Goal: Information Seeking & Learning: Check status

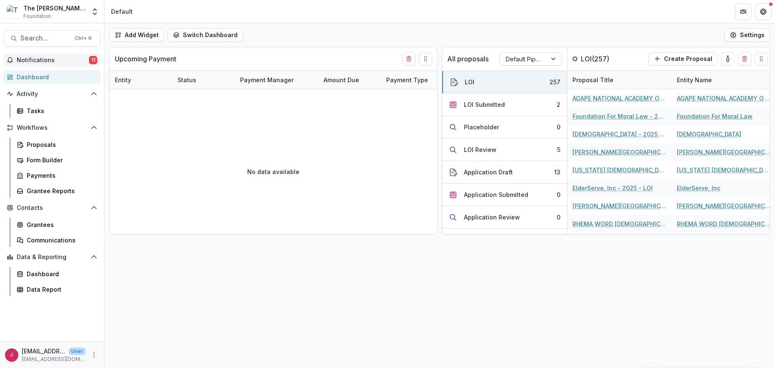
click at [44, 60] on span "Notifications" at bounding box center [53, 60] width 72 height 7
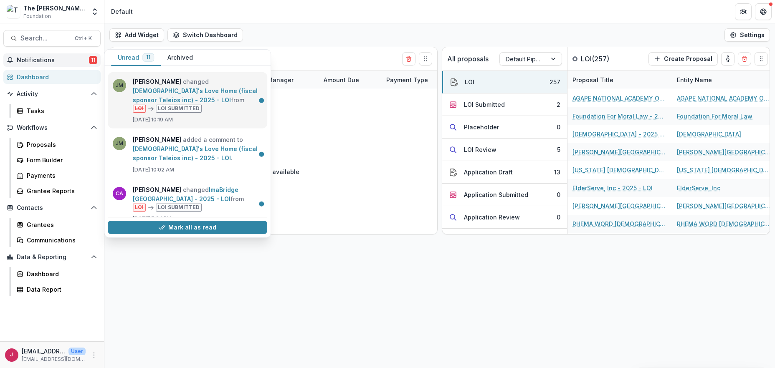
scroll to position [426, 0]
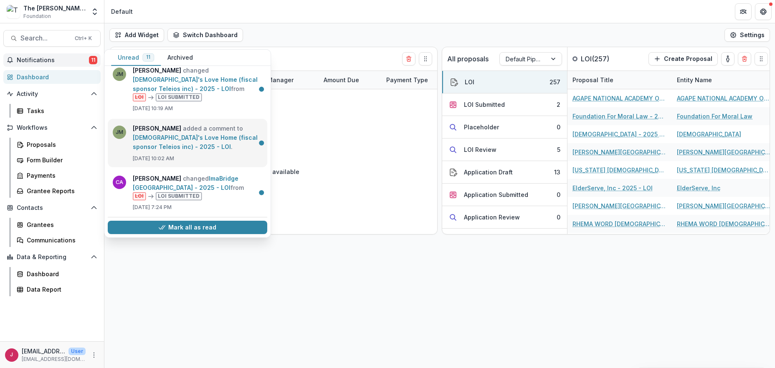
click at [151, 134] on link "[DEMOGRAPHIC_DATA]'s Love Home (fiscal sponsor Teleios inc) - 2025 - LOI" at bounding box center [195, 142] width 125 height 16
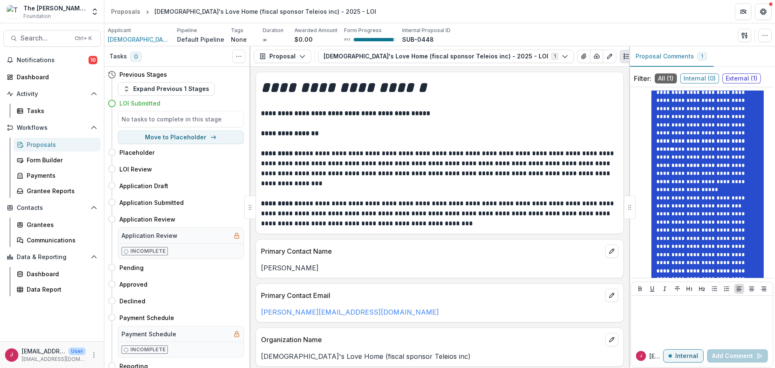
scroll to position [156, 0]
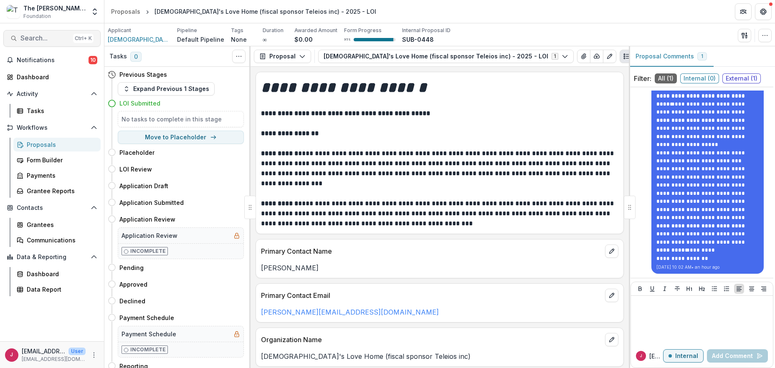
click at [52, 37] on span "Search..." at bounding box center [44, 38] width 49 height 8
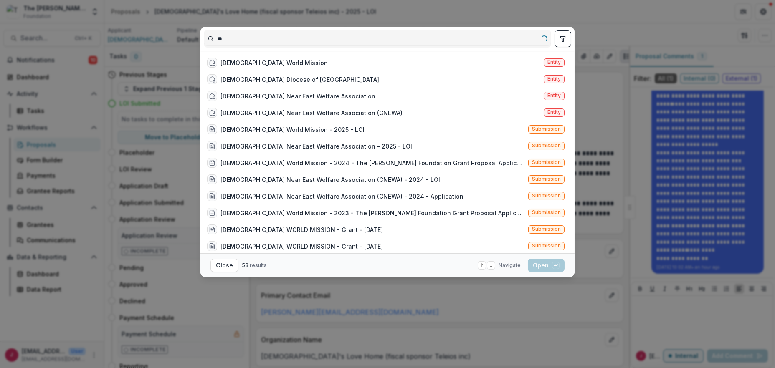
type input "*"
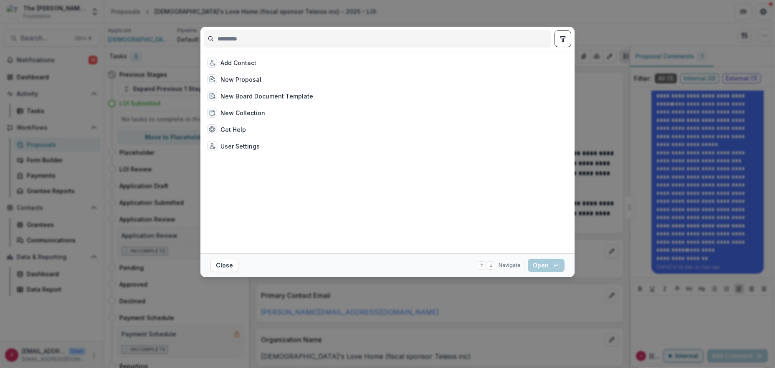
click at [30, 74] on div "Add Contact New Proposal New Board Document Template New Collection Get Help Us…" at bounding box center [387, 184] width 775 height 368
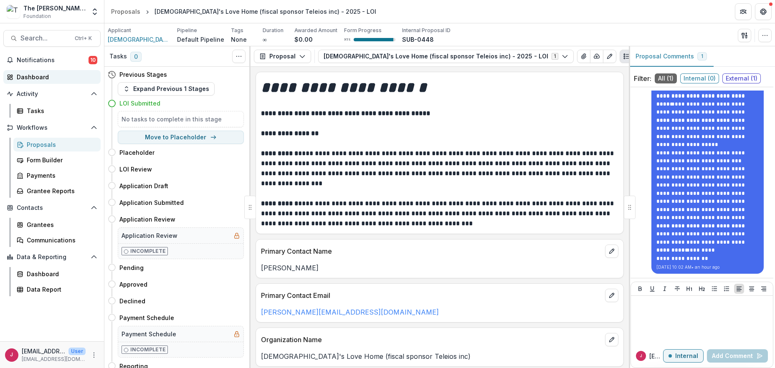
click at [30, 74] on div "Dashboard" at bounding box center [55, 77] width 77 height 9
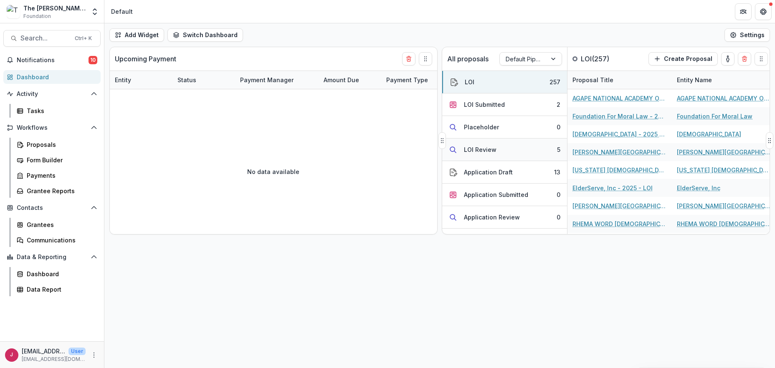
click at [512, 147] on button "LOI Review 5" at bounding box center [504, 150] width 125 height 23
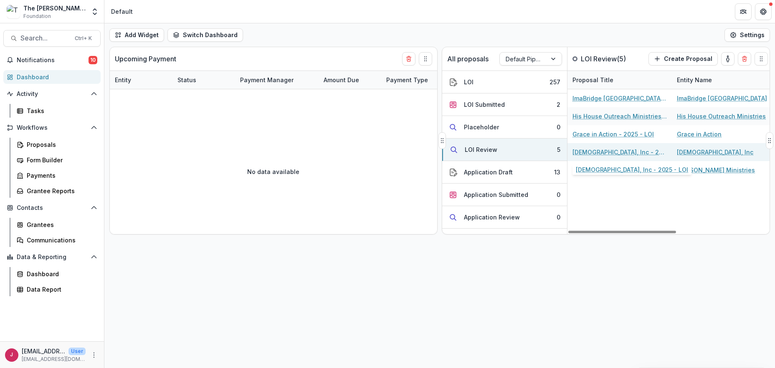
click at [585, 152] on link "[DEMOGRAPHIC_DATA], Inc - 2025 - LOI" at bounding box center [620, 152] width 94 height 9
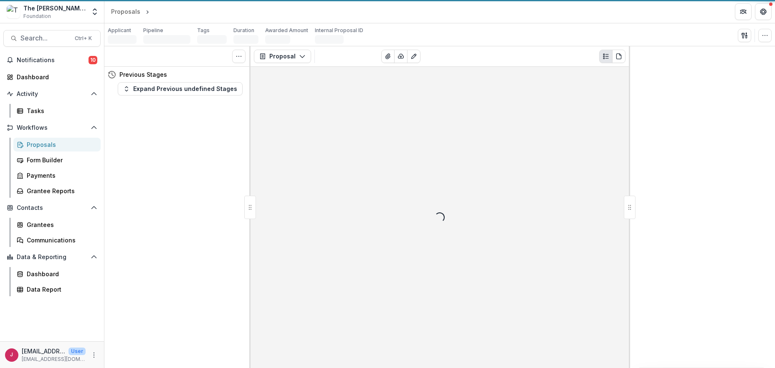
click at [585, 152] on div "Loading..." at bounding box center [440, 218] width 378 height 302
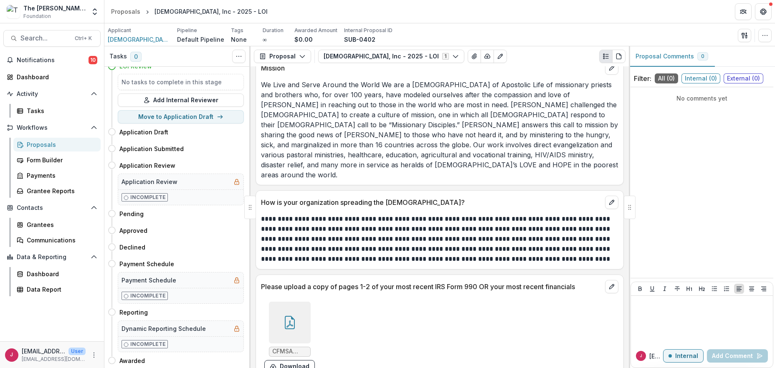
scroll to position [1399, 0]
click at [285, 315] on icon at bounding box center [289, 321] width 13 height 13
click at [285, 307] on div "Loading..." at bounding box center [387, 185] width 474 height 262
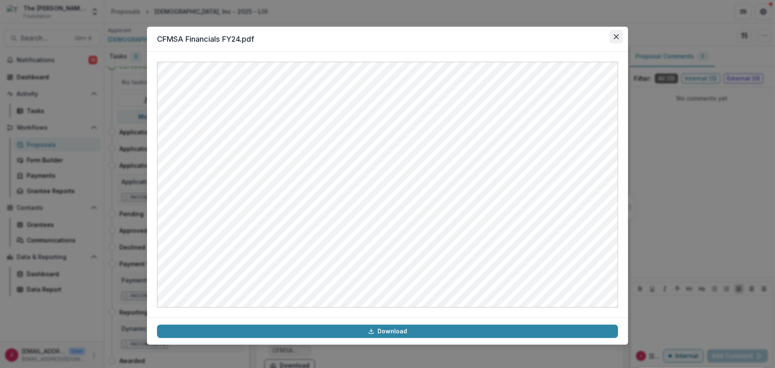
drag, startPoint x: 617, startPoint y: 35, endPoint x: 584, endPoint y: 63, distance: 43.5
click at [617, 35] on icon "Close" at bounding box center [616, 36] width 5 height 5
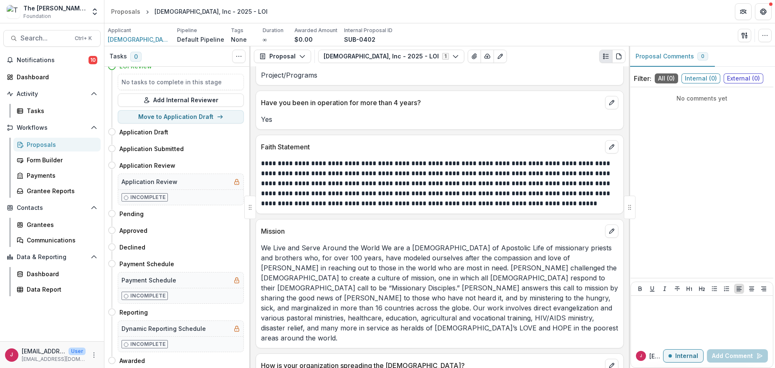
scroll to position [1288, 0]
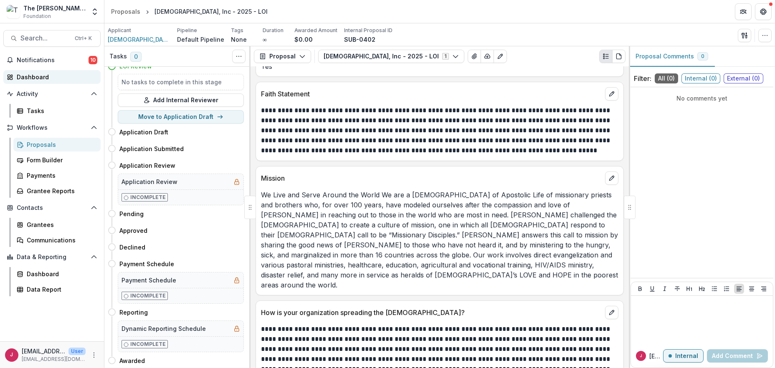
click at [45, 78] on div "Dashboard" at bounding box center [55, 77] width 77 height 9
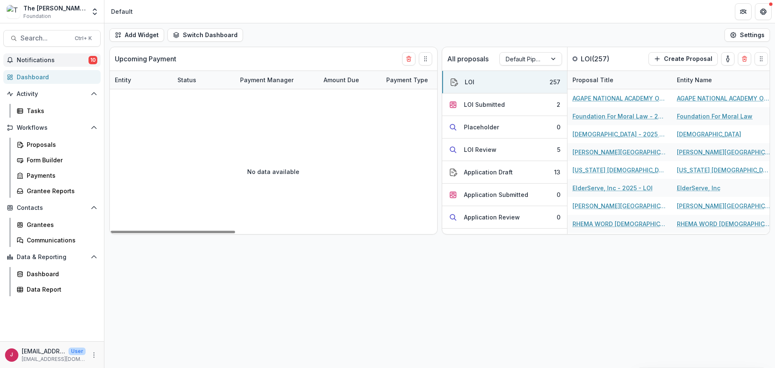
click at [61, 60] on span "Notifications" at bounding box center [53, 60] width 72 height 7
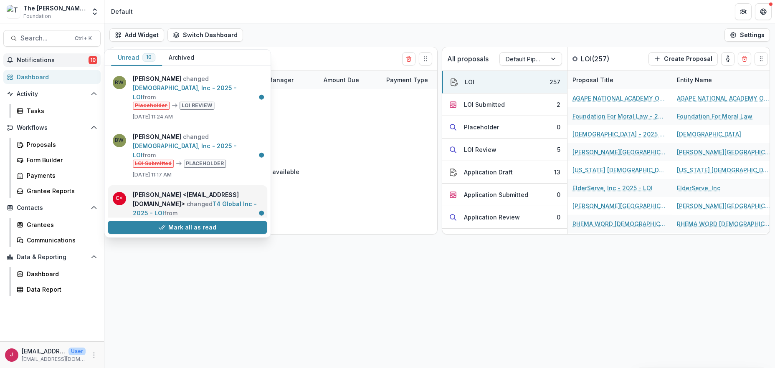
click at [167, 202] on link "T4 Global Inc - 2025 - LOI" at bounding box center [195, 208] width 124 height 16
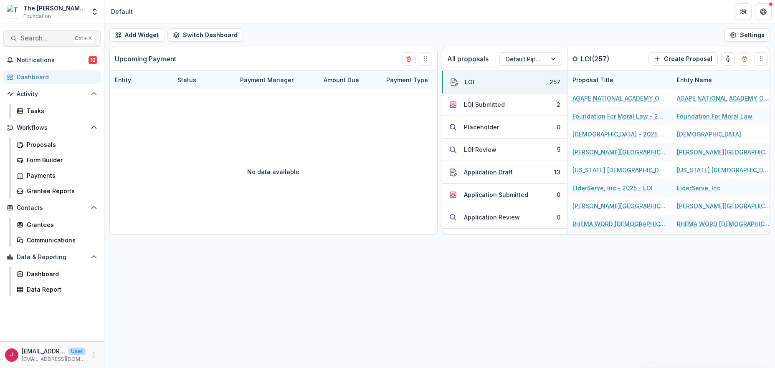
click at [33, 37] on span "Search..." at bounding box center [44, 38] width 49 height 8
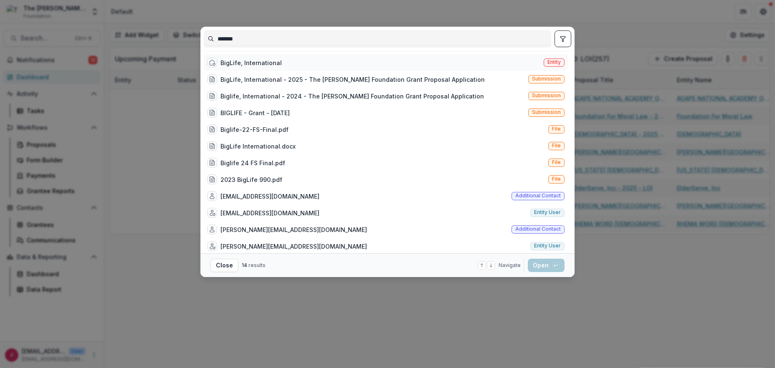
type input "*******"
click at [242, 60] on div "BigLife, International" at bounding box center [251, 62] width 61 height 9
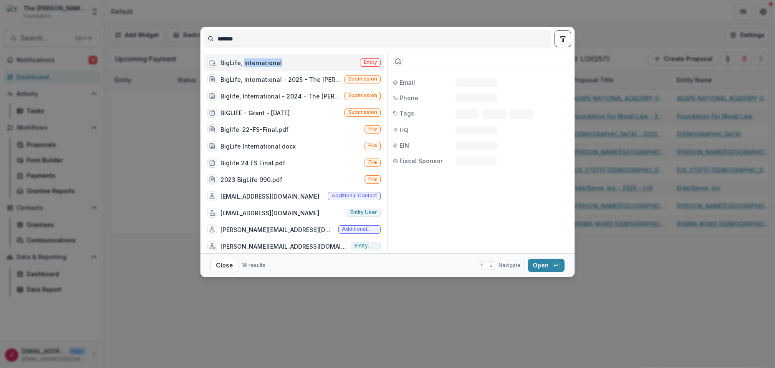
click at [242, 60] on div "BigLife, International" at bounding box center [251, 62] width 61 height 9
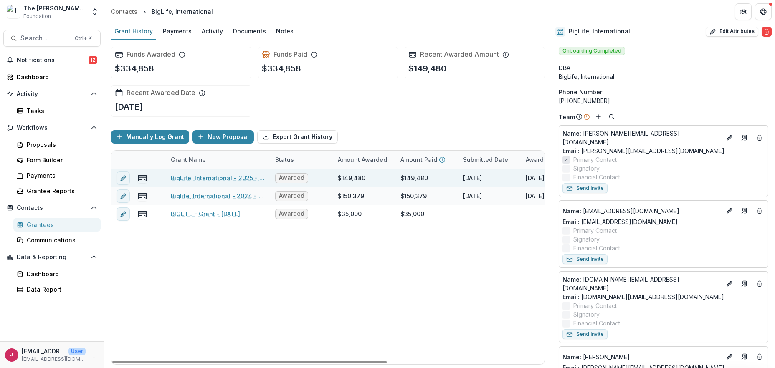
click at [362, 178] on div "$149,480" at bounding box center [352, 178] width 28 height 9
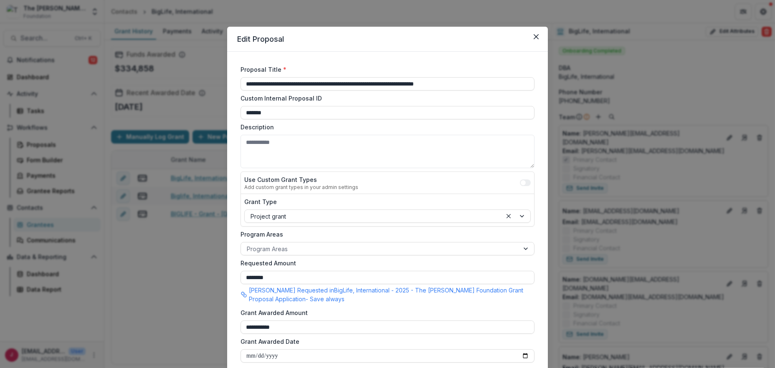
click at [191, 179] on div "**********" at bounding box center [387, 184] width 775 height 368
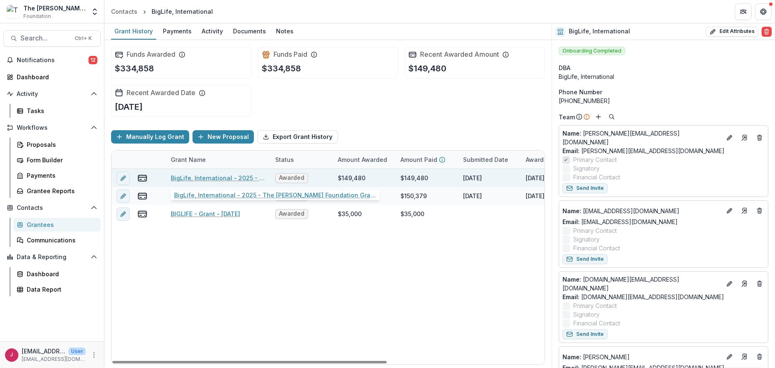
click at [176, 178] on link "BigLife, International - 2025 - The Bolick Foundation Grant Proposal Application" at bounding box center [218, 178] width 94 height 9
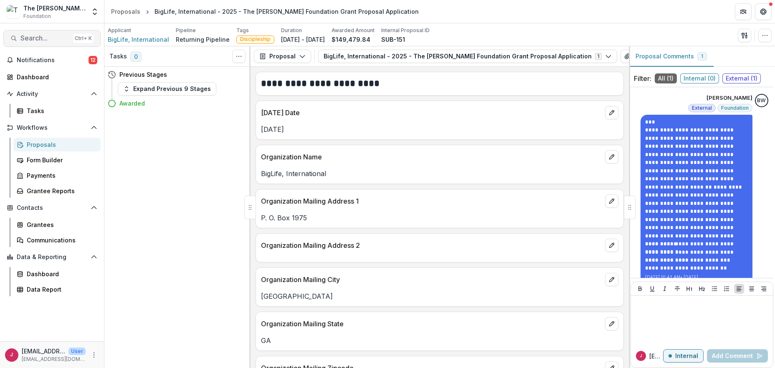
click at [24, 37] on span "Search..." at bounding box center [44, 38] width 49 height 8
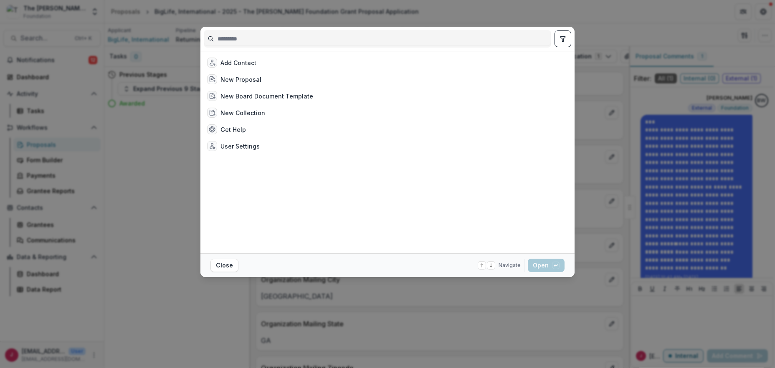
click at [28, 75] on div "Add Contact New Proposal New Board Document Template New Collection Get Help Us…" at bounding box center [387, 184] width 775 height 368
